Goal: Task Accomplishment & Management: Use online tool/utility

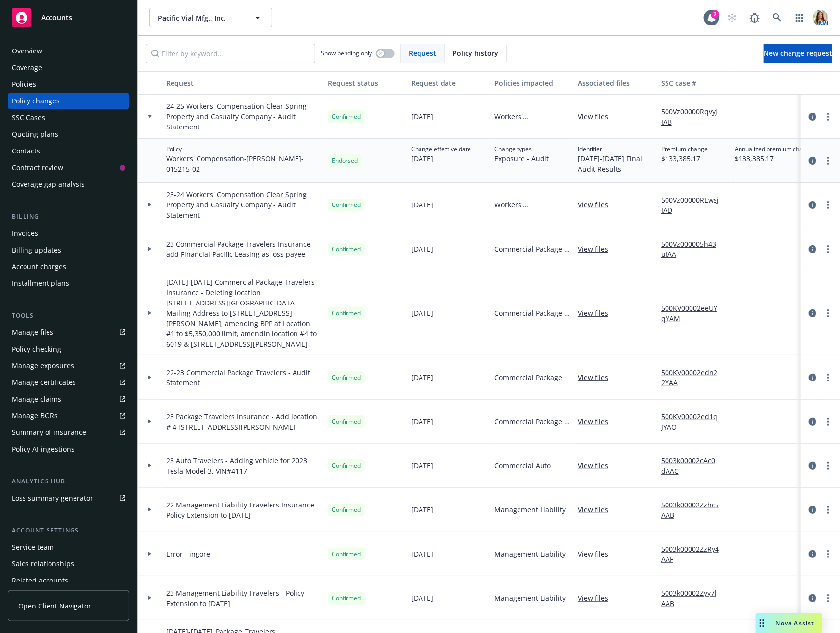
scroll to position [0, 312]
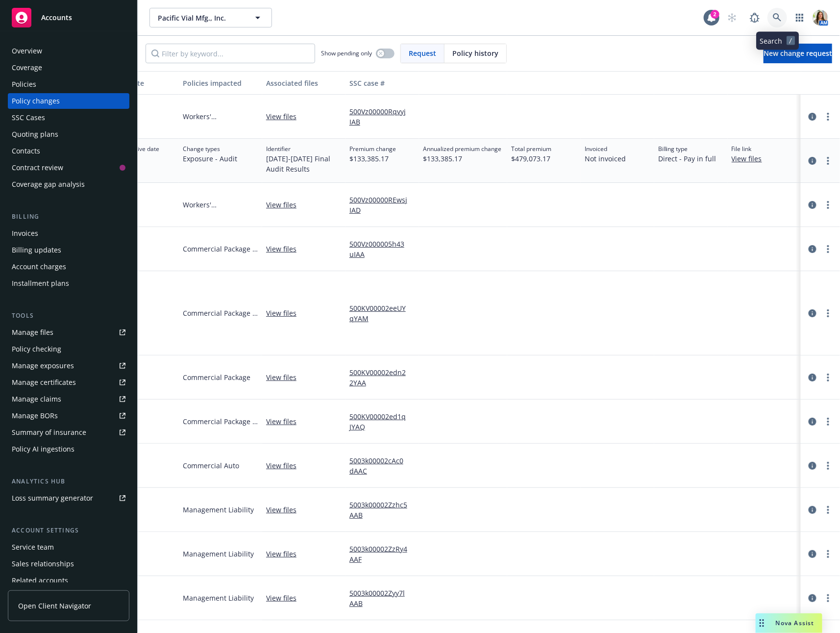
click at [778, 17] on icon at bounding box center [777, 17] width 8 height 8
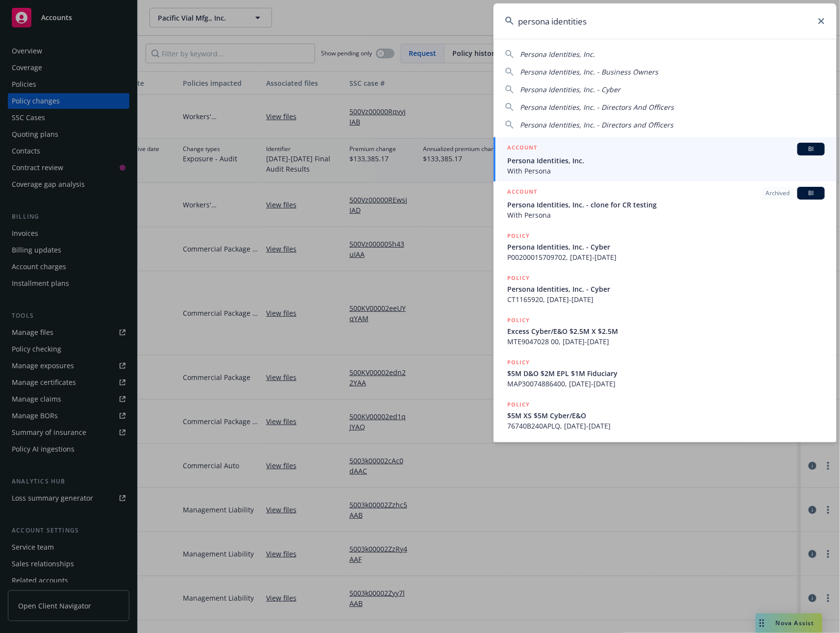
type input "persona identities"
click at [620, 148] on div "ACCOUNT BI" at bounding box center [666, 149] width 318 height 13
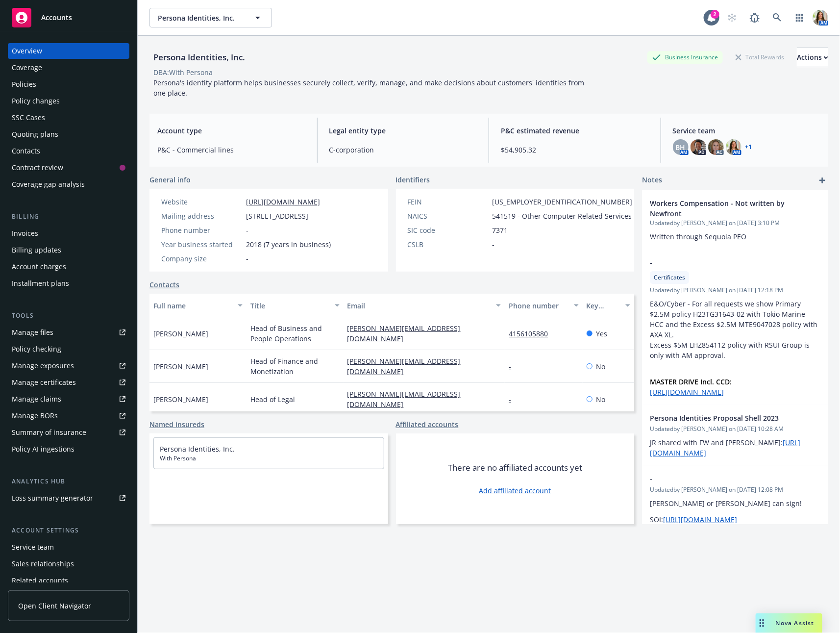
click at [64, 141] on div "Quoting plans" at bounding box center [69, 134] width 114 height 16
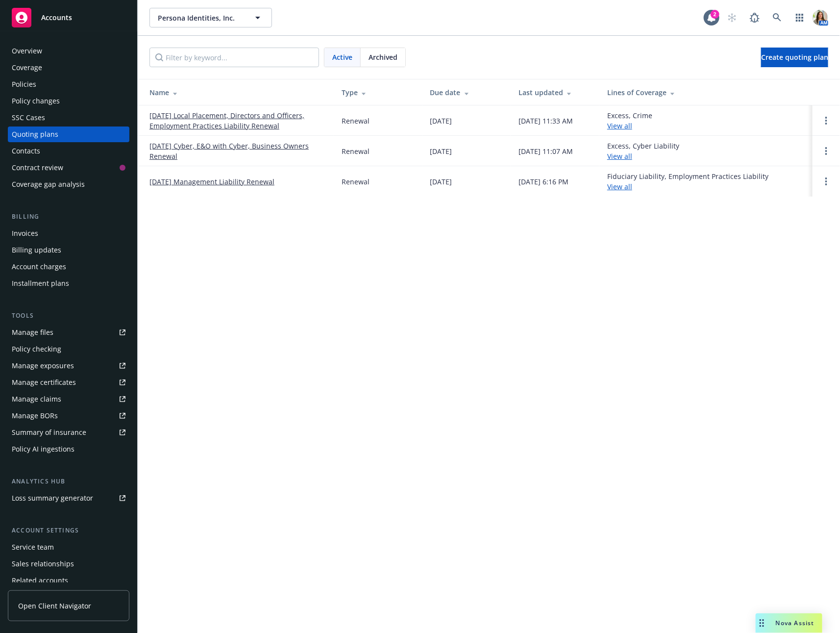
click at [163, 143] on link "[DATE] Cyber, E&O with Cyber, Business Owners Renewal" at bounding box center [237, 151] width 176 height 21
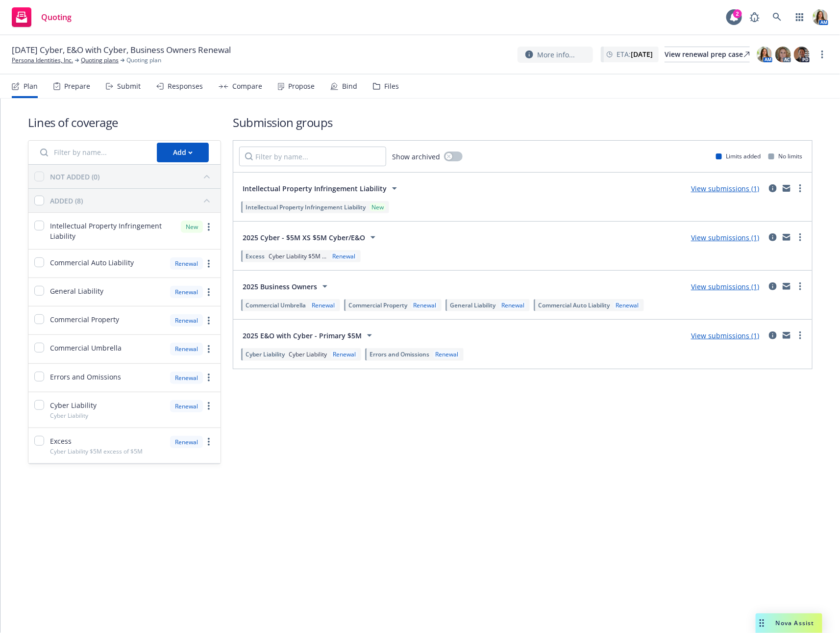
click at [120, 92] on div "Submit" at bounding box center [123, 86] width 35 height 24
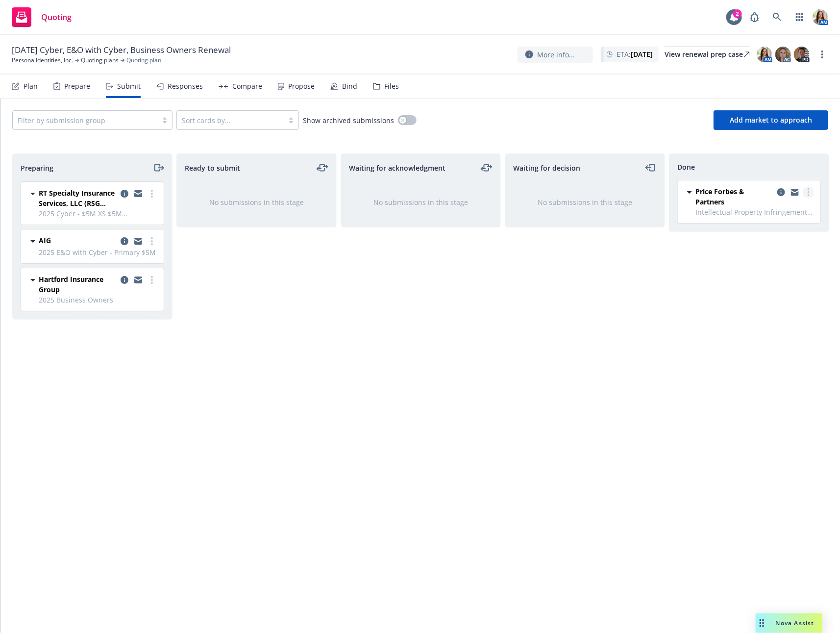
click at [808, 190] on icon "more" at bounding box center [809, 192] width 2 height 8
click at [757, 291] on span "Copy logging email" at bounding box center [759, 289] width 86 height 9
click at [778, 17] on icon at bounding box center [777, 17] width 8 height 8
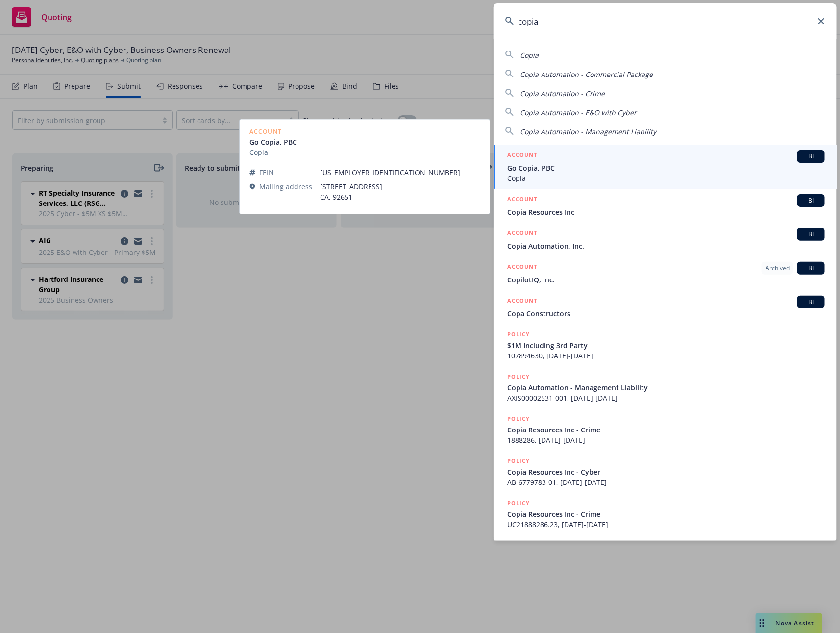
type input "copia"
click at [577, 168] on span "Go Copia, PBC" at bounding box center [666, 168] width 318 height 10
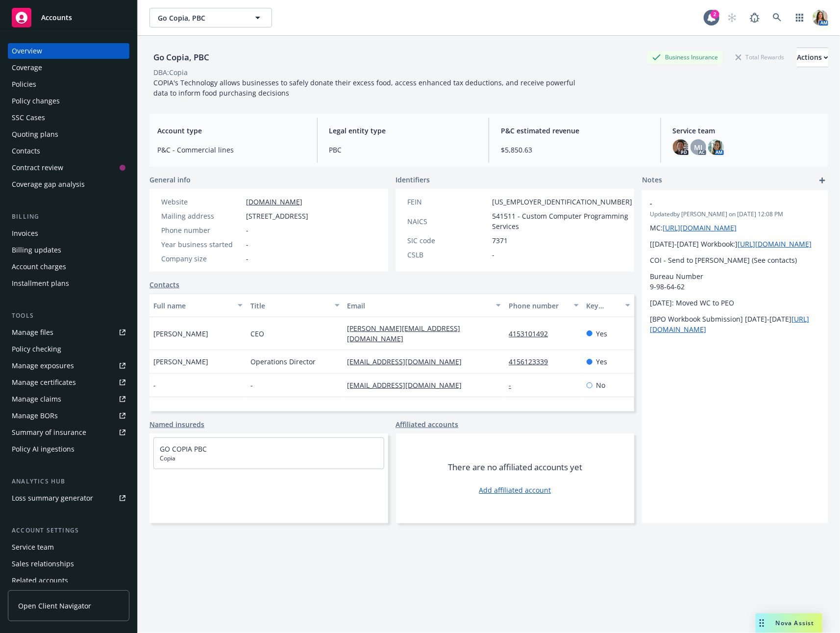
scroll to position [13, 0]
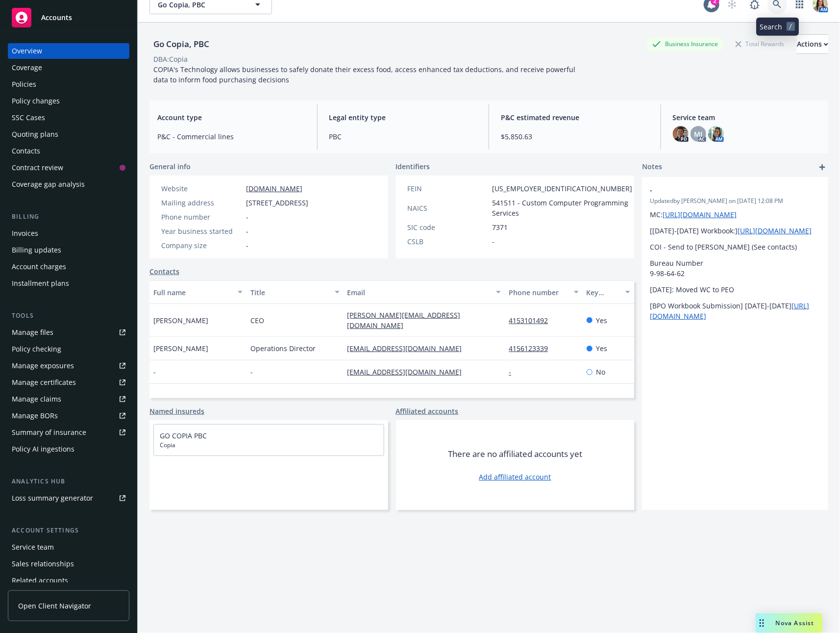
click at [784, 7] on link at bounding box center [777, 5] width 20 height 20
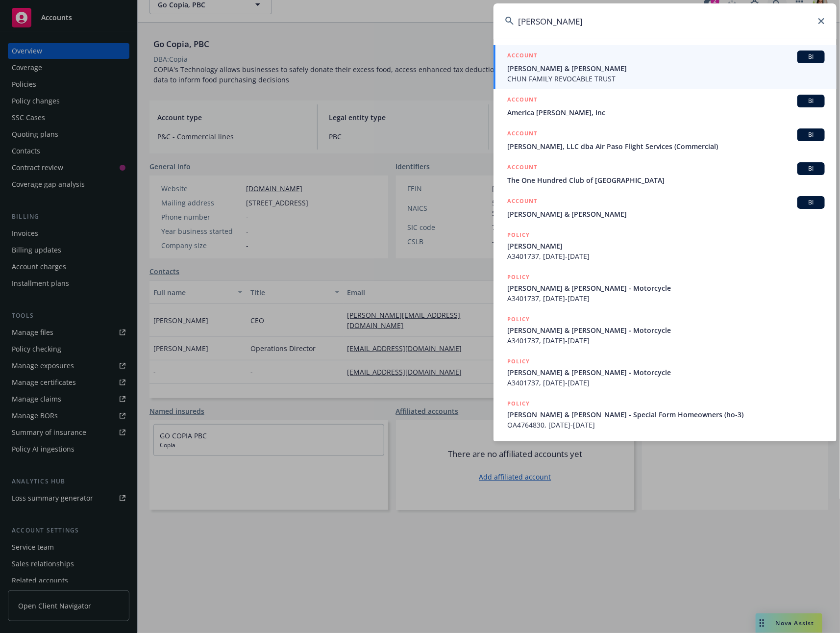
type input "sam chun"
click at [610, 78] on span "CHUN FAMILY REVOCABLE TRUST" at bounding box center [666, 79] width 318 height 10
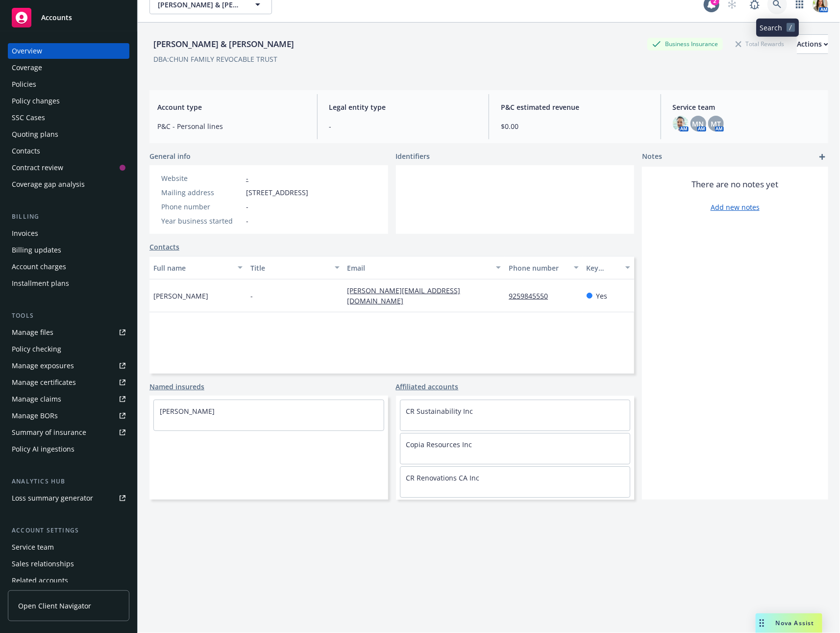
click at [778, 0] on icon at bounding box center [777, 4] width 8 height 8
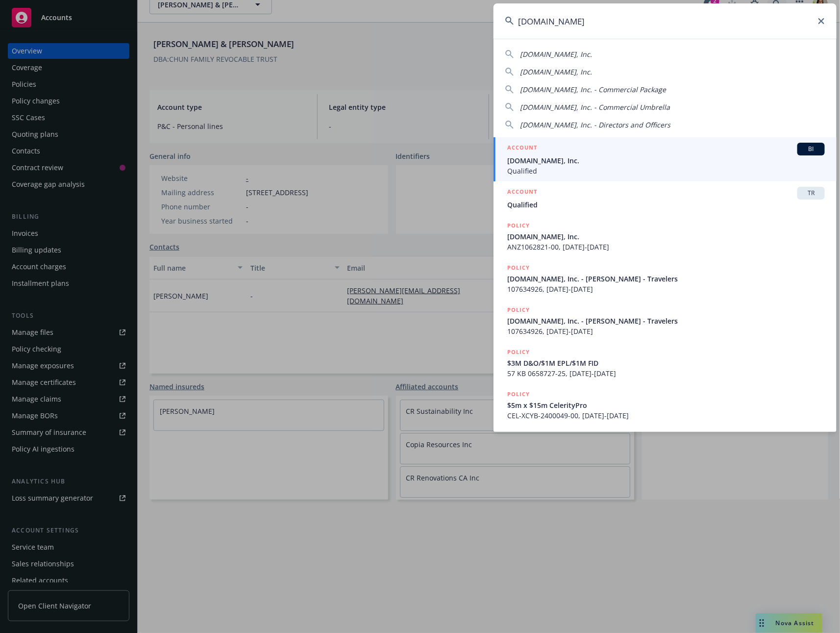
type input "qualified.com"
click at [609, 163] on span "Qualified.com, Inc." at bounding box center [666, 160] width 318 height 10
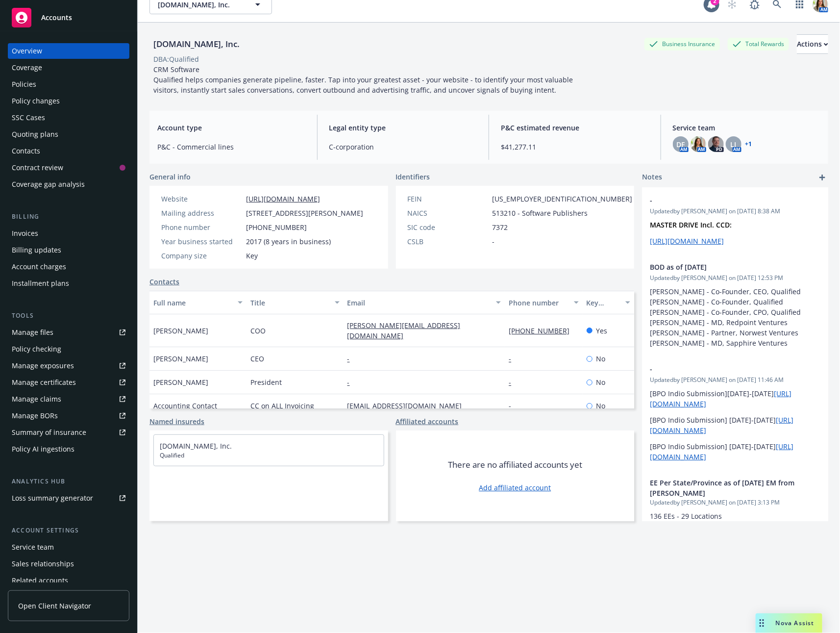
click at [58, 137] on div "Quoting plans" at bounding box center [69, 134] width 114 height 16
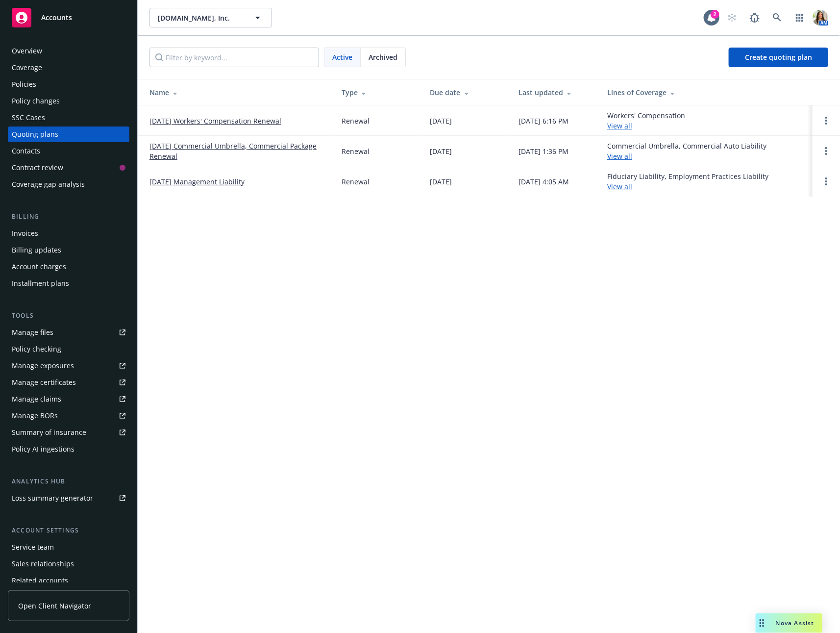
click at [192, 145] on link "11/25/25 Commercial Umbrella, Commercial Package Renewal" at bounding box center [237, 151] width 176 height 21
